Goal: Task Accomplishment & Management: Manage account settings

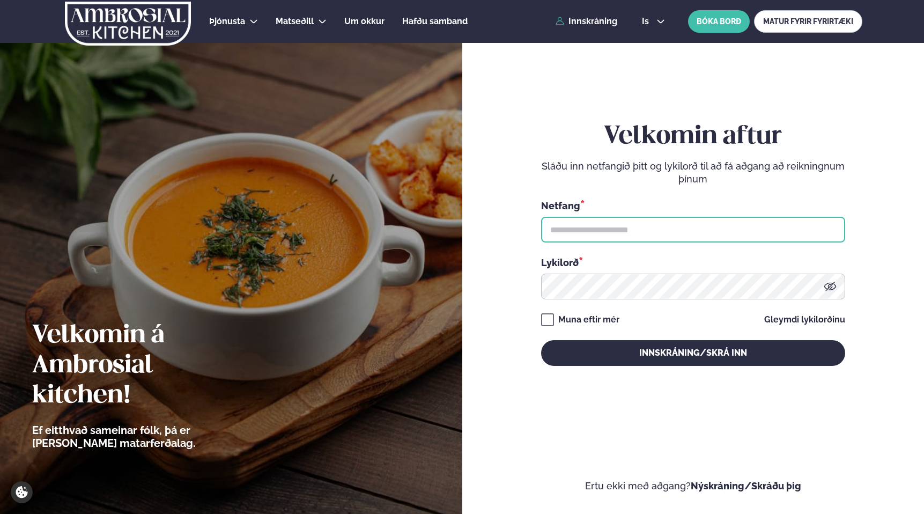
click at [588, 228] on input "text" at bounding box center [693, 230] width 304 height 26
type input "**********"
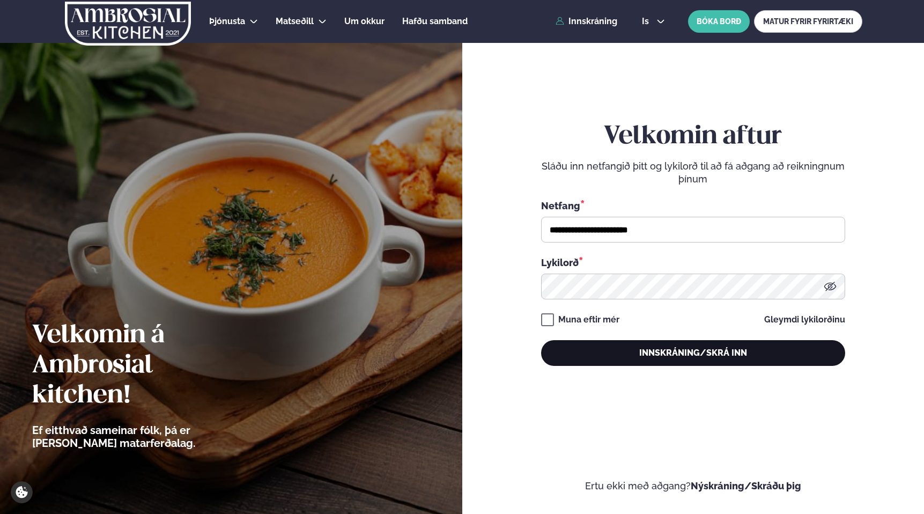
click at [620, 351] on button "Innskráning/Skrá inn" at bounding box center [693, 353] width 304 height 26
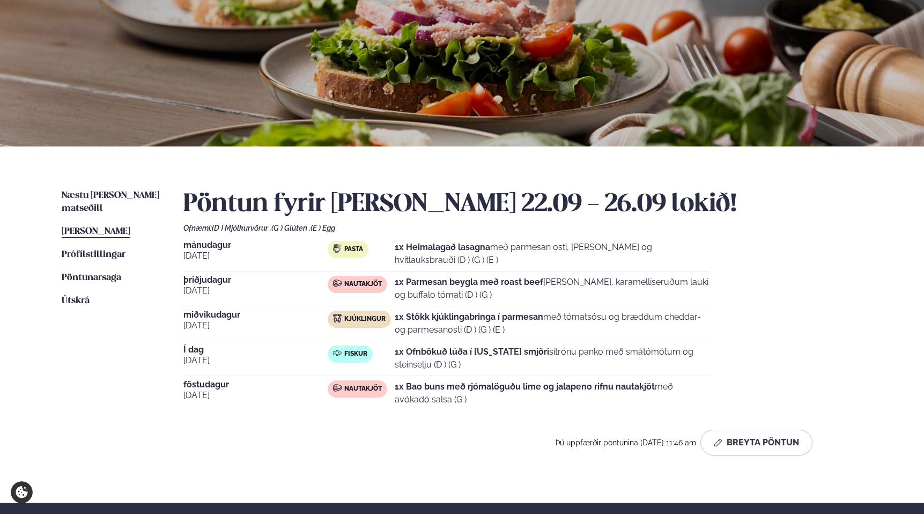
scroll to position [94, 0]
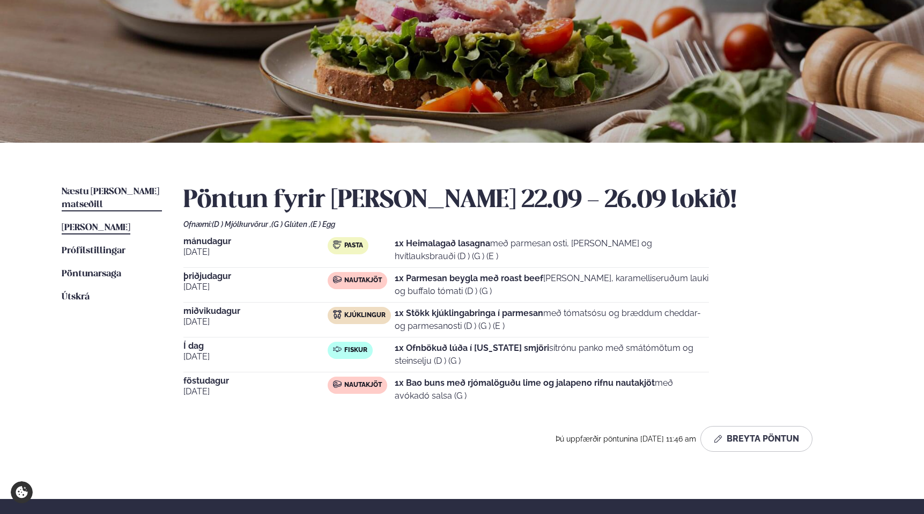
click at [123, 193] on span "Næstu [PERSON_NAME] matseðill" at bounding box center [111, 198] width 98 height 22
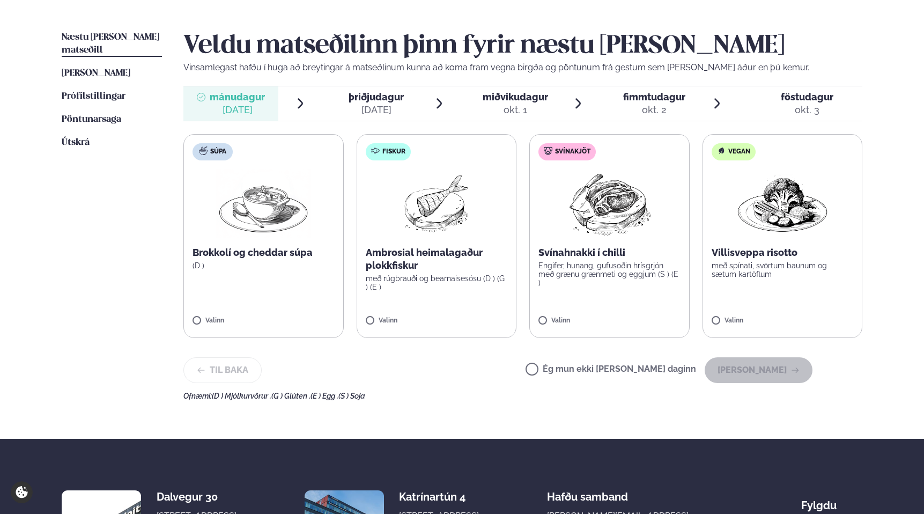
scroll to position [237, 0]
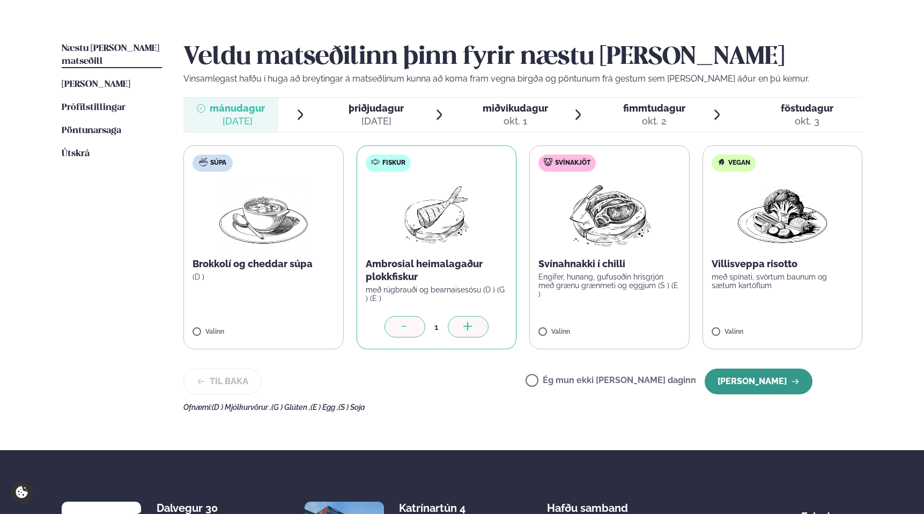
click at [747, 382] on button "[PERSON_NAME]" at bounding box center [758, 381] width 108 height 26
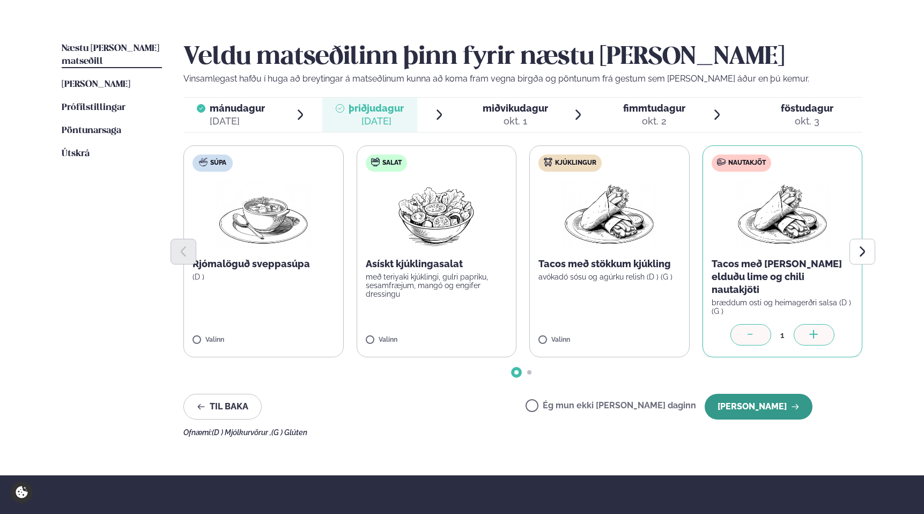
click at [760, 398] on button "[PERSON_NAME]" at bounding box center [758, 407] width 108 height 26
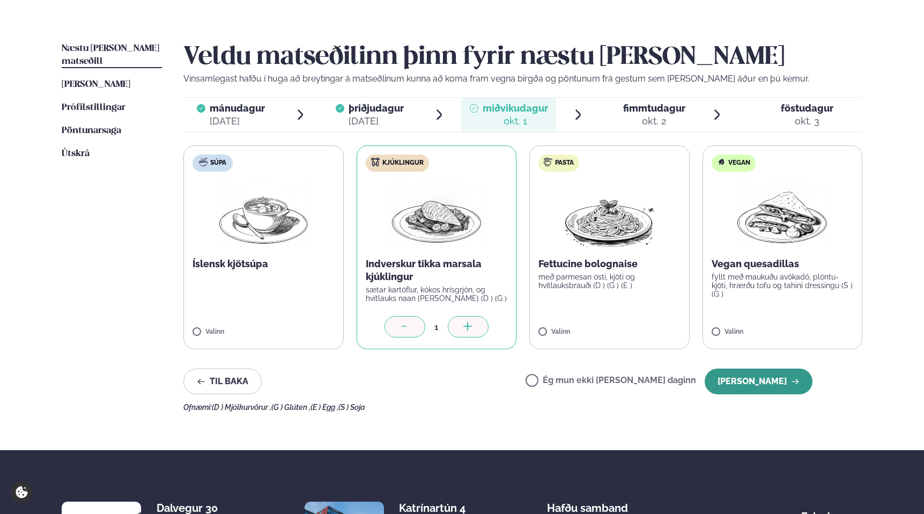
click at [753, 388] on button "[PERSON_NAME]" at bounding box center [758, 381] width 108 height 26
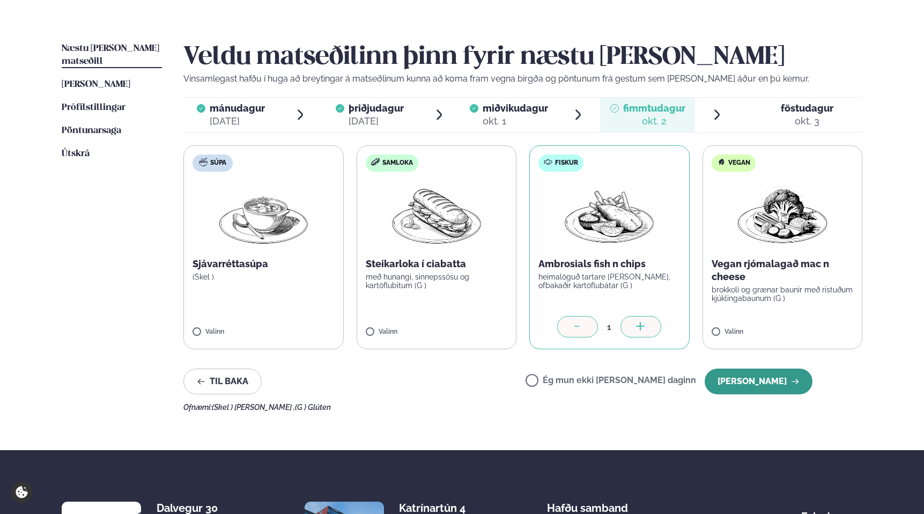
click at [766, 385] on button "[PERSON_NAME]" at bounding box center [758, 381] width 108 height 26
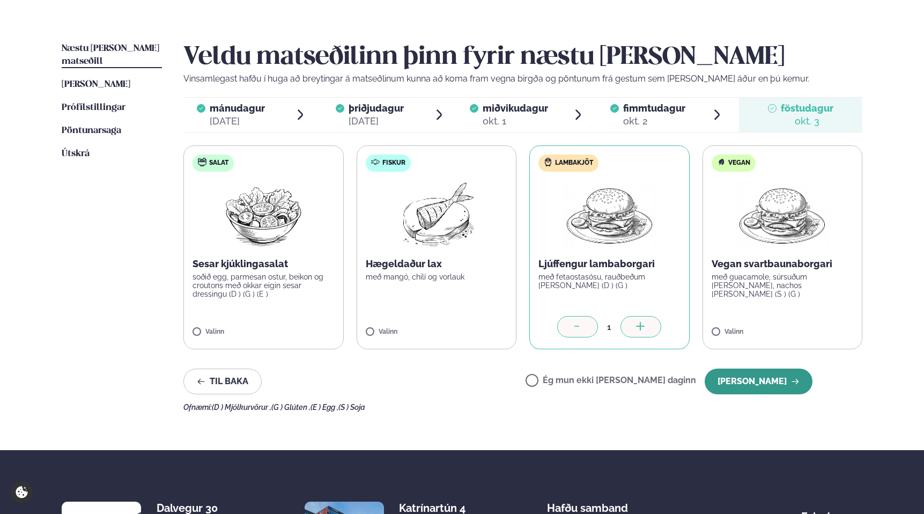
click at [769, 383] on button "[PERSON_NAME]" at bounding box center [758, 381] width 108 height 26
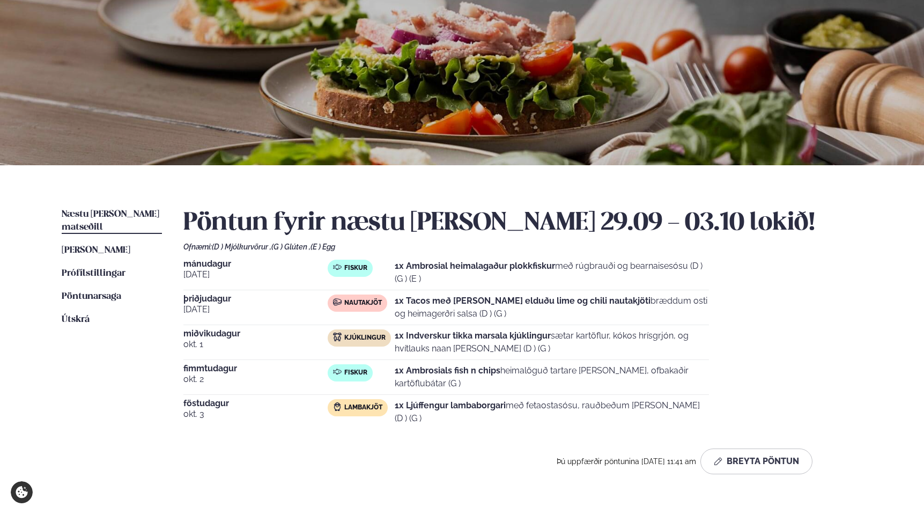
scroll to position [0, 0]
